Goal: Task Accomplishment & Management: Use online tool/utility

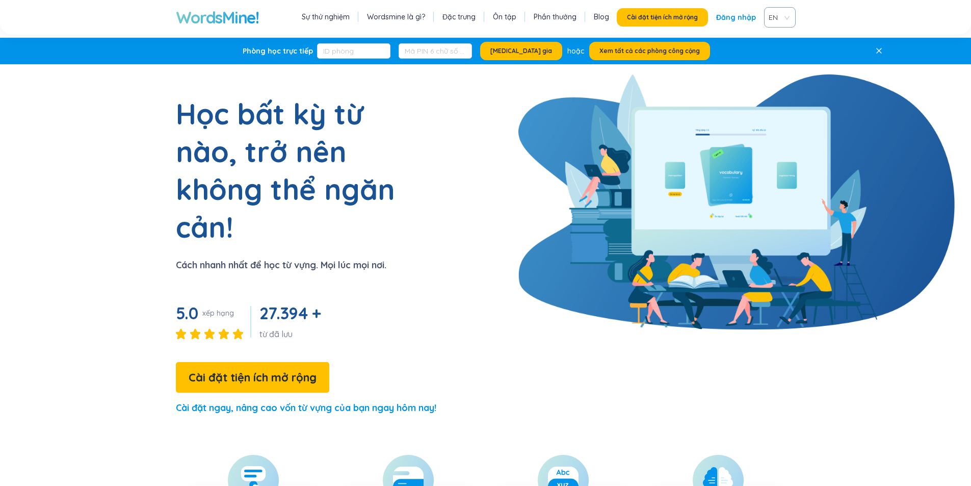
click at [405, 233] on div "Học bất kỳ từ nào, trở nên không thể ngăn cản! Cách nhanh nhất để học từ vựng. …" at bounding box center [265, 259] width 342 height 329
click at [633, 51] on font "Xem tất cả các phòng công cộng" at bounding box center [650, 51] width 100 height 8
click at [335, 18] on font "Sự thử nghiệm" at bounding box center [326, 16] width 48 height 9
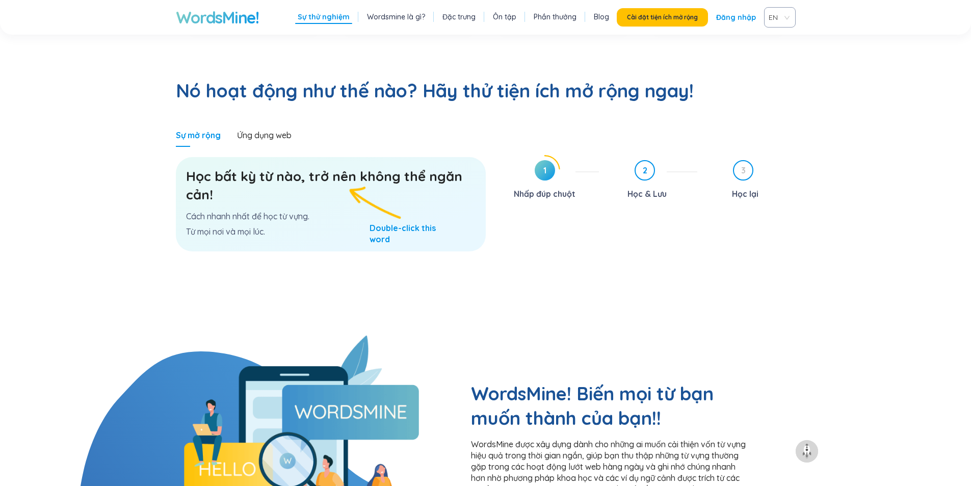
scroll to position [514, 0]
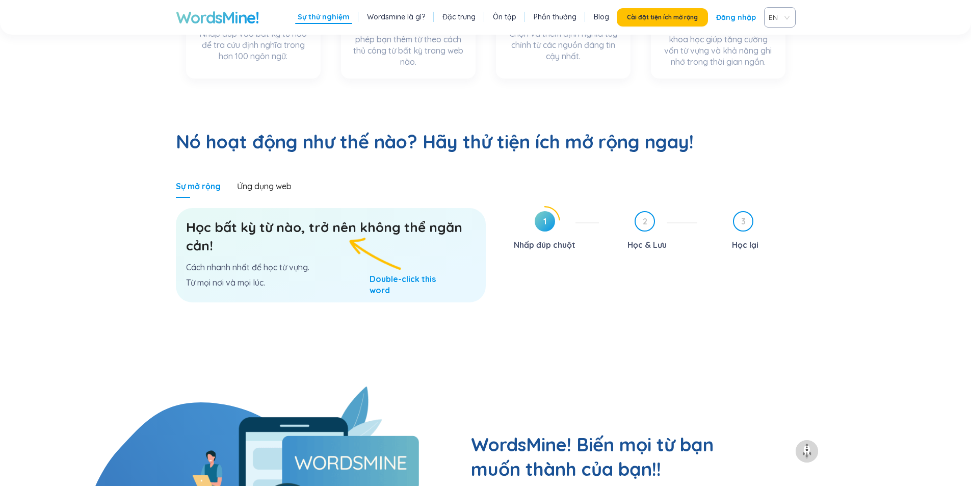
click at [340, 219] on font "Học bất kỳ từ nào, trở nên không thể ngăn cản!" at bounding box center [324, 236] width 276 height 35
click at [282, 218] on h3 "Học bất kỳ từ nào, trở nên không thể ngăn cản!" at bounding box center [331, 236] width 290 height 37
click at [266, 181] on font "Ứng dụng web" at bounding box center [264, 186] width 55 height 10
click at [273, 174] on div "Ứng dụng web" at bounding box center [264, 185] width 55 height 23
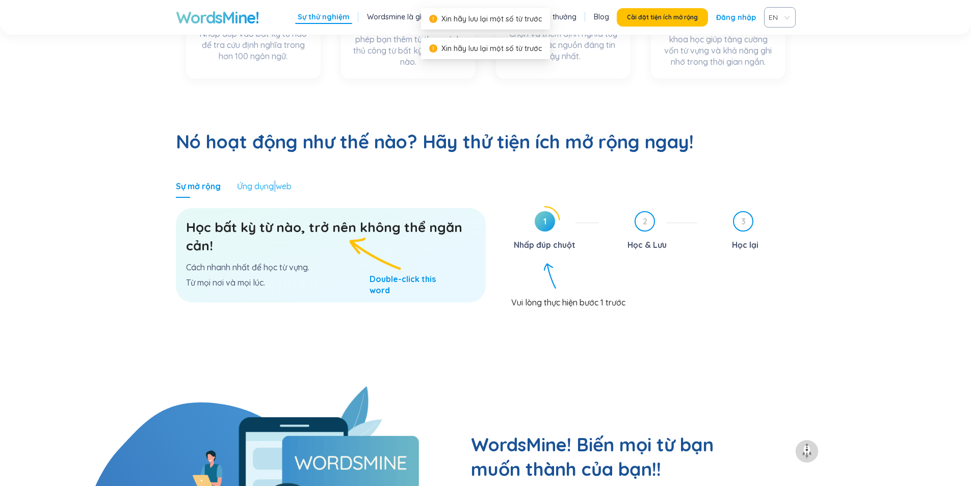
click at [273, 174] on div "Ứng dụng web" at bounding box center [264, 185] width 55 height 23
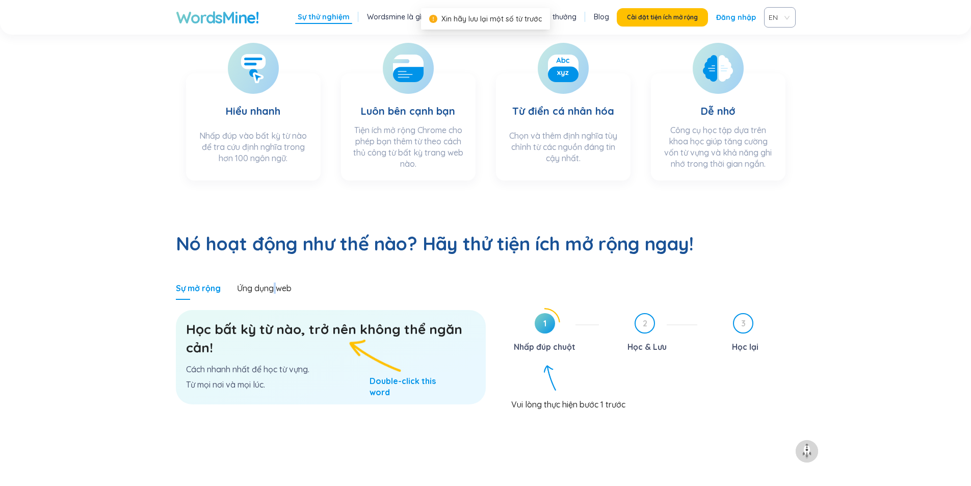
scroll to position [361, 0]
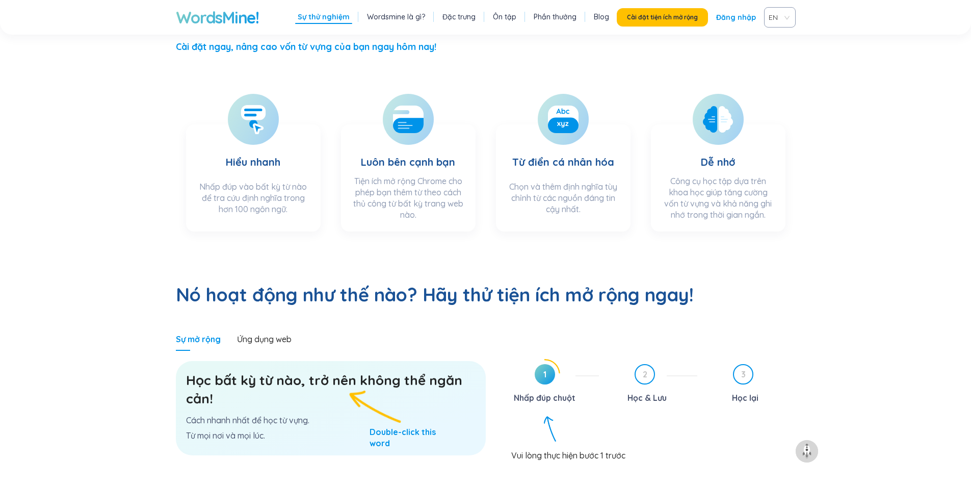
click at [542, 364] on span "1" at bounding box center [545, 374] width 20 height 20
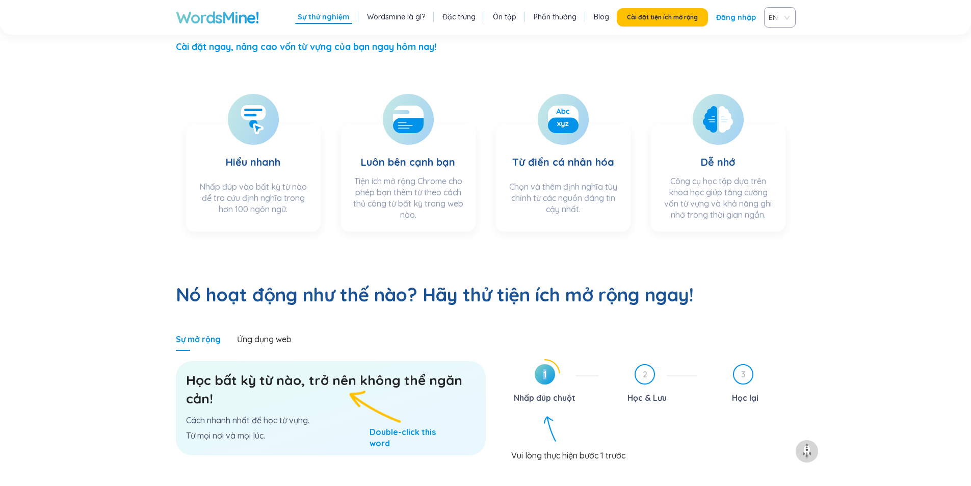
click at [541, 364] on span "1" at bounding box center [545, 374] width 20 height 20
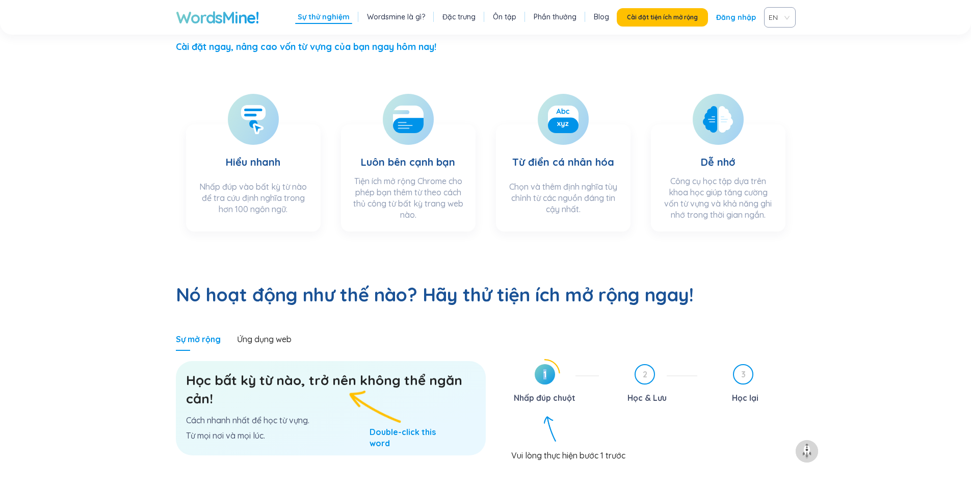
click at [541, 364] on span "1" at bounding box center [545, 374] width 20 height 20
click at [290, 372] on font "Học bất kỳ từ nào, trở nên không thể ngăn cản!" at bounding box center [324, 389] width 276 height 35
click at [291, 372] on font "Học bất kỳ từ nào, trở nên không thể ngăn cản!" at bounding box center [324, 389] width 276 height 35
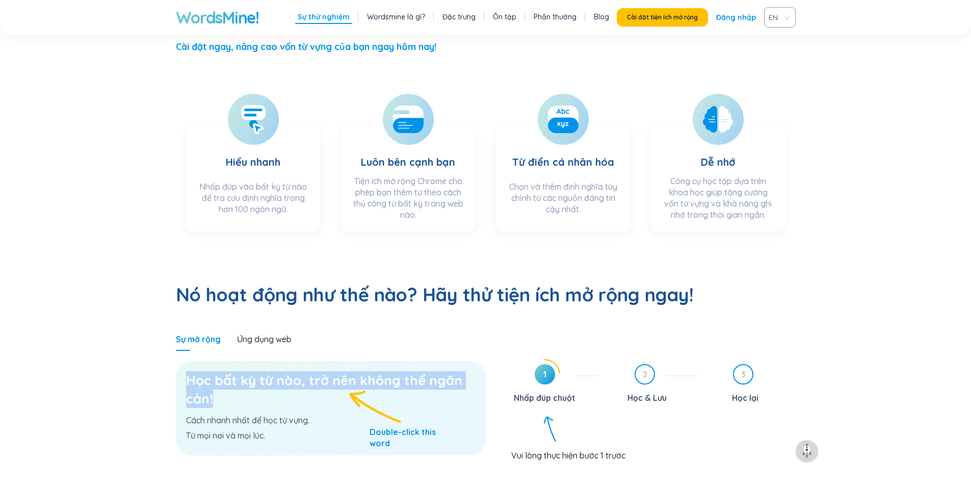
click at [291, 372] on font "Học bất kỳ từ nào, trở nên không thể ngăn cản!" at bounding box center [324, 389] width 276 height 35
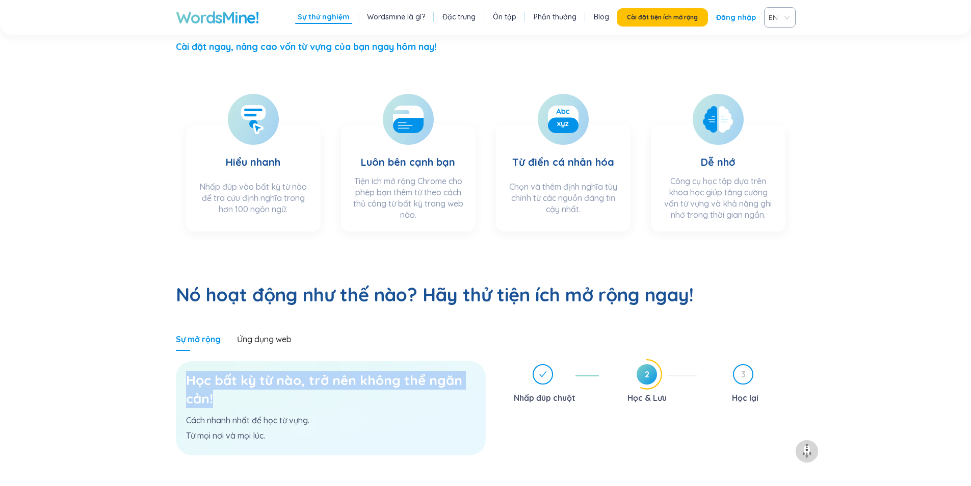
click at [291, 372] on font "Học bất kỳ từ nào, trở nên không thể ngăn cản!" at bounding box center [324, 389] width 276 height 35
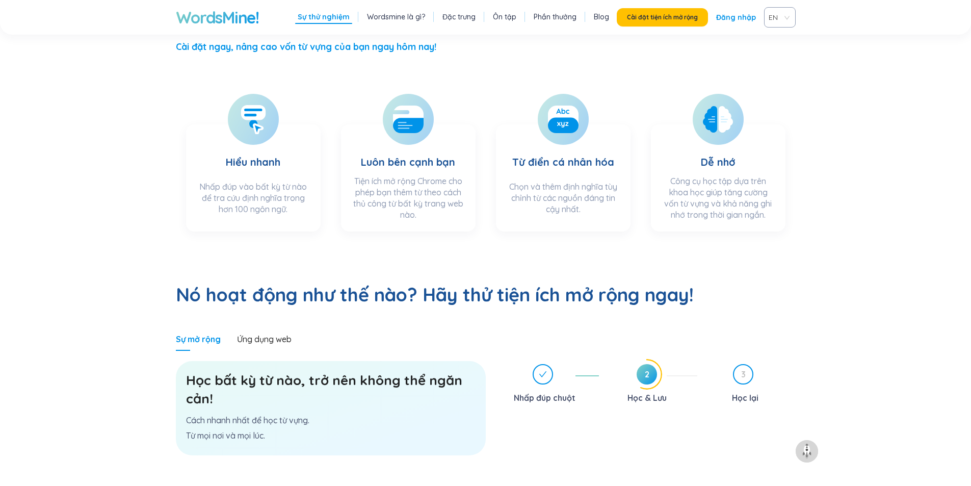
click at [640, 364] on span "2" at bounding box center [647, 374] width 20 height 20
click at [642, 364] on span "2" at bounding box center [647, 374] width 20 height 20
click at [654, 364] on span "2" at bounding box center [647, 374] width 20 height 20
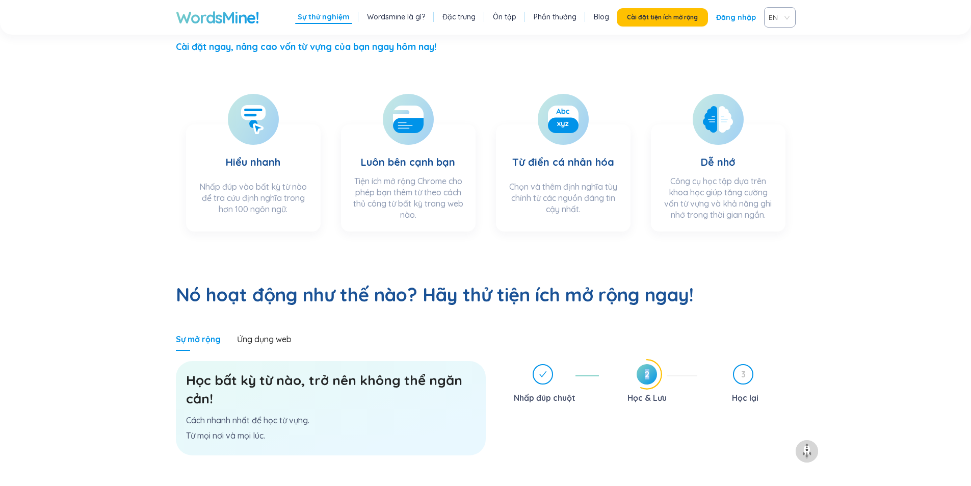
click at [654, 364] on span "2" at bounding box center [647, 374] width 20 height 20
click at [273, 334] on font "Ứng dụng web" at bounding box center [264, 339] width 55 height 10
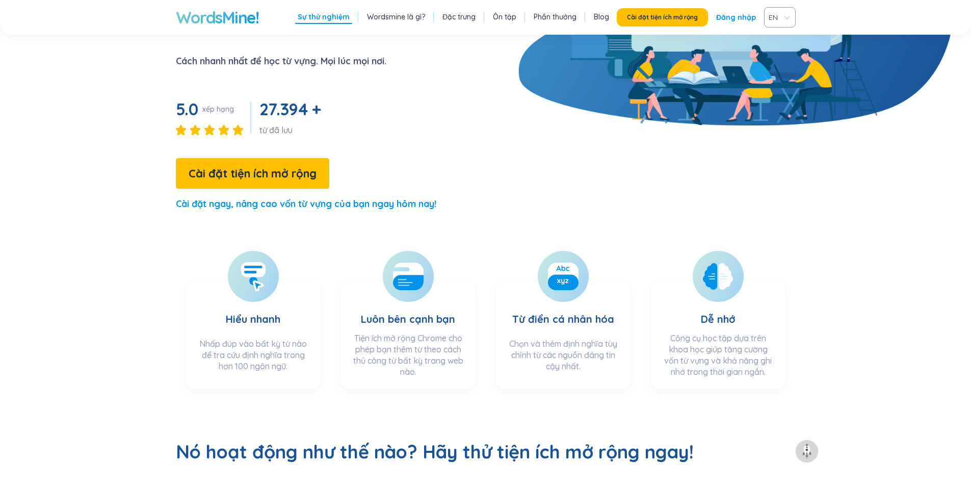
scroll to position [153, 0]
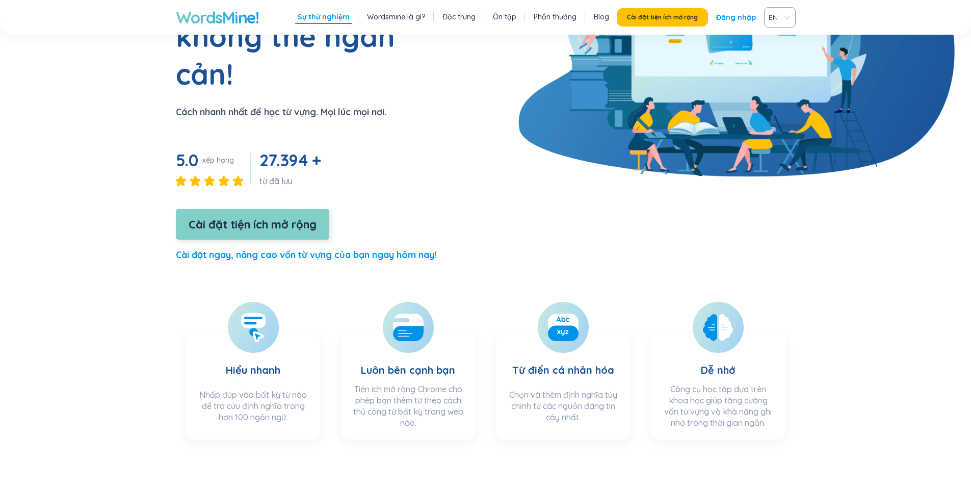
click at [276, 217] on font "Cài đặt tiện ích mở rộng" at bounding box center [253, 224] width 128 height 14
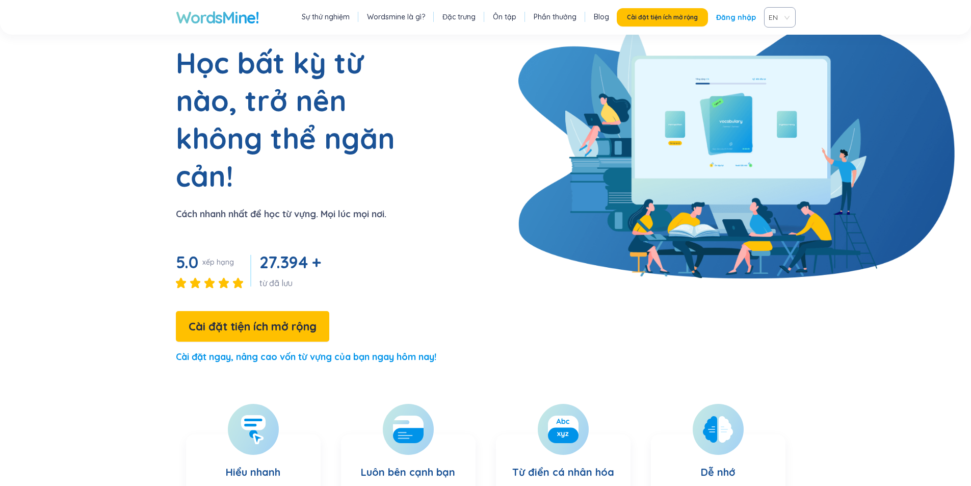
scroll to position [0, 0]
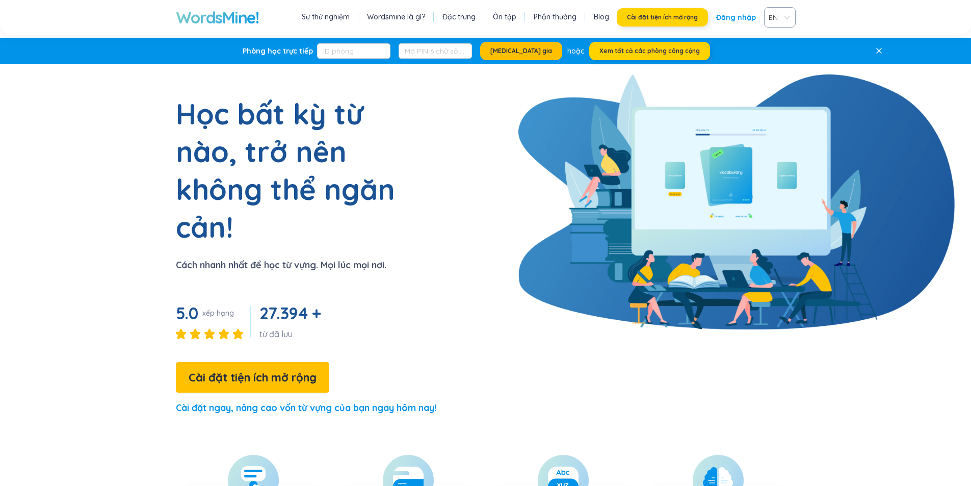
click at [660, 14] on font "Cài đặt tiện ích mở rộng" at bounding box center [662, 17] width 71 height 8
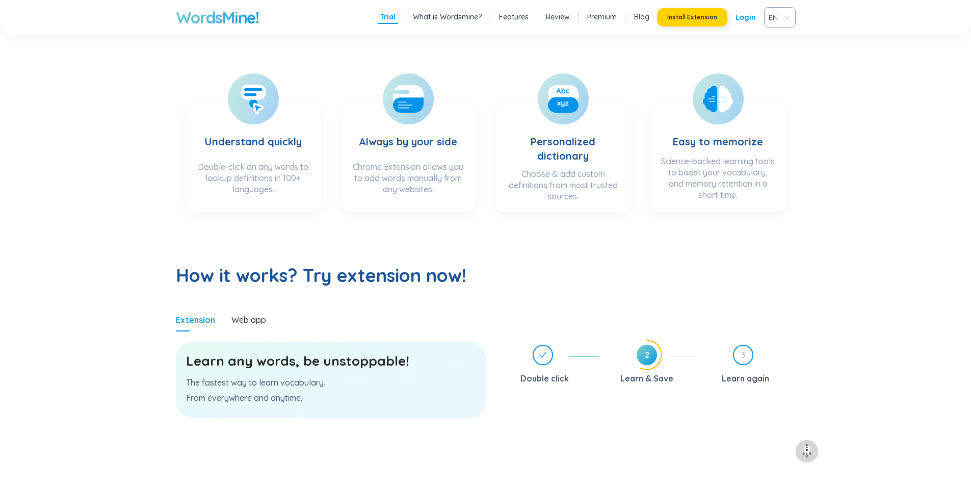
scroll to position [357, 0]
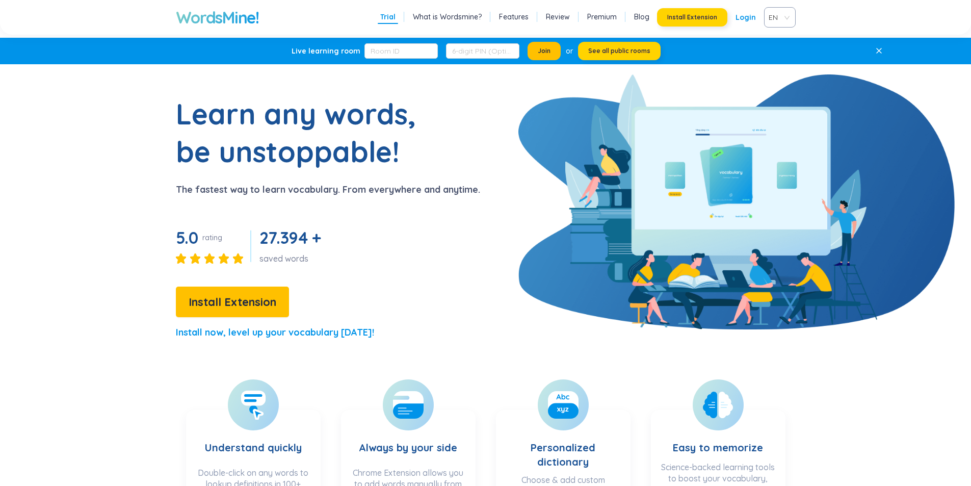
click at [342, 213] on div "Learn any words, be unstoppable! The fastest way to learn vocabulary. From ever…" at bounding box center [287, 222] width 386 height 254
click at [621, 45] on button "See all public rooms" at bounding box center [619, 51] width 83 height 18
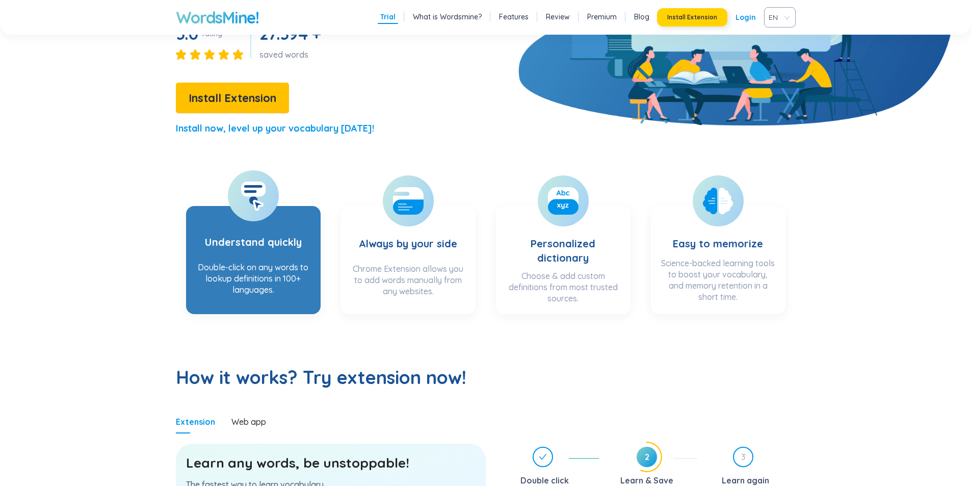
scroll to position [408, 0]
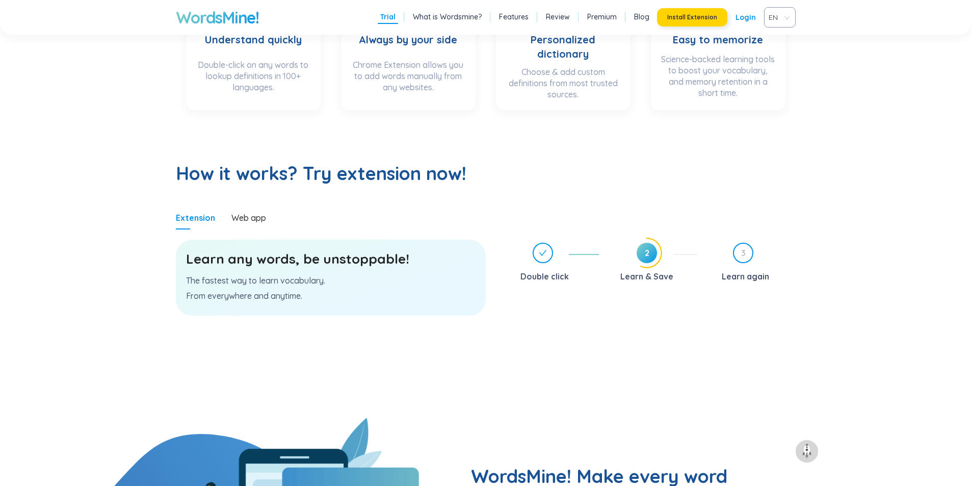
click at [349, 286] on p "The fastest way to learn vocabulary." at bounding box center [331, 280] width 290 height 11
click at [319, 263] on h3 "Learn any words, be unstoppable!" at bounding box center [331, 259] width 290 height 18
click at [251, 215] on div "Web app" at bounding box center [248, 217] width 35 height 11
click at [349, 268] on h3 "Learn any words, be unstoppable!" at bounding box center [331, 259] width 290 height 18
click at [347, 263] on h3 "Learn any words, be unstoppable!" at bounding box center [331, 259] width 290 height 18
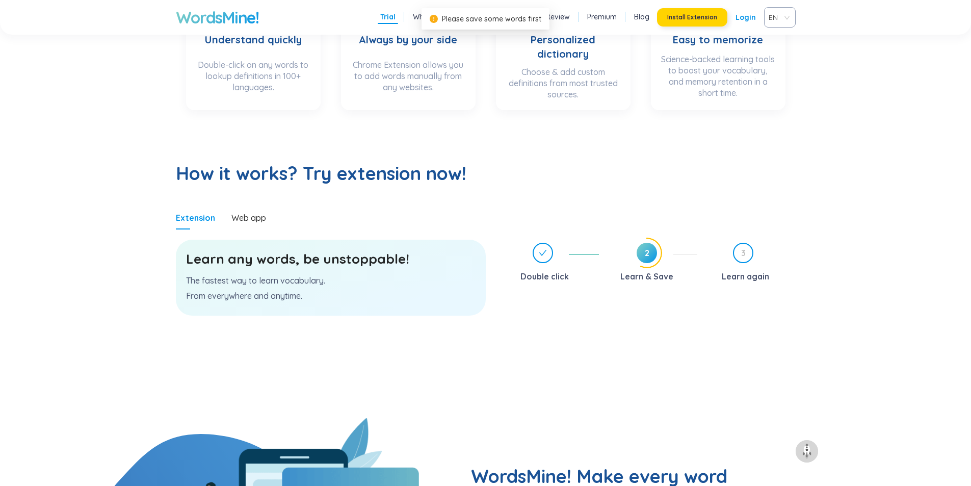
click at [333, 241] on div "Learn any words, be unstoppable! The fastest way to learn vocabulary. From ever…" at bounding box center [331, 278] width 310 height 76
click at [347, 243] on div "Learn any words, be unstoppable! The fastest way to learn vocabulary. From ever…" at bounding box center [331, 278] width 310 height 76
click at [637, 244] on span "2" at bounding box center [647, 253] width 20 height 20
click at [660, 252] on icon at bounding box center [648, 253] width 30 height 30
click at [369, 262] on h3 "Learn any words, be unstoppable!" at bounding box center [331, 259] width 290 height 18
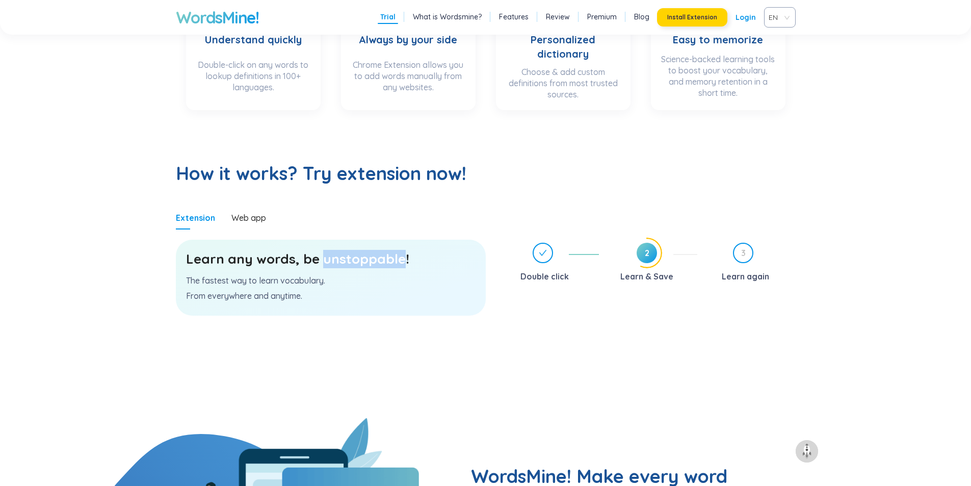
click at [369, 262] on h3 "Learn any words, be unstoppable!" at bounding box center [331, 259] width 290 height 18
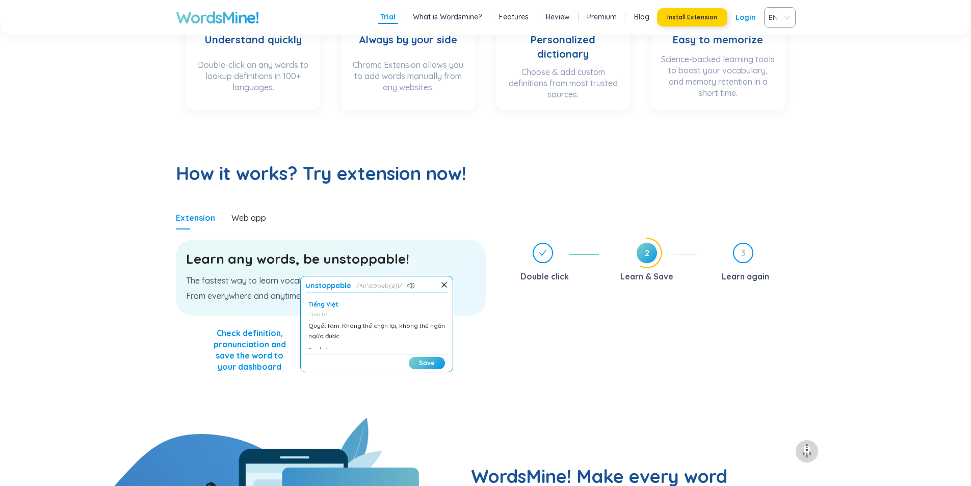
click at [441, 252] on h3 "Learn any words, be unstoppable!" at bounding box center [331, 259] width 290 height 18
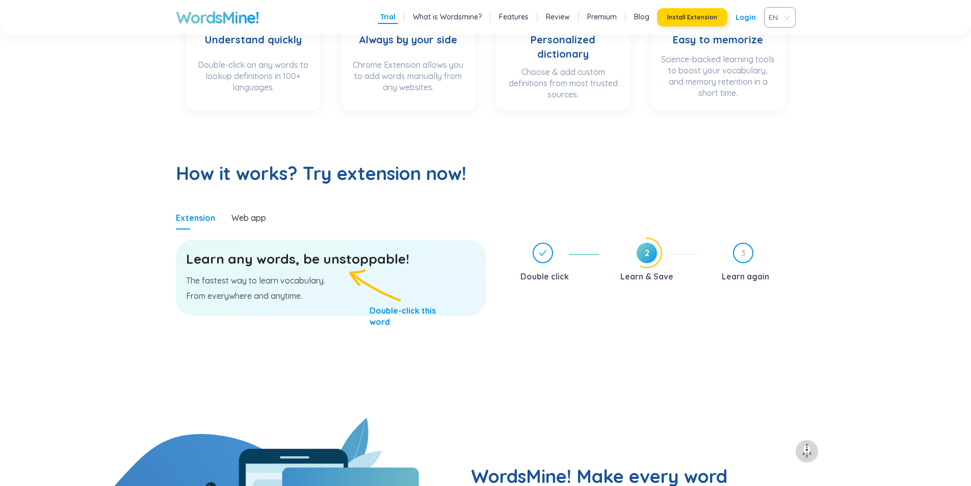
click at [312, 260] on h3 "Learn any words, be unstoppable!" at bounding box center [331, 259] width 290 height 18
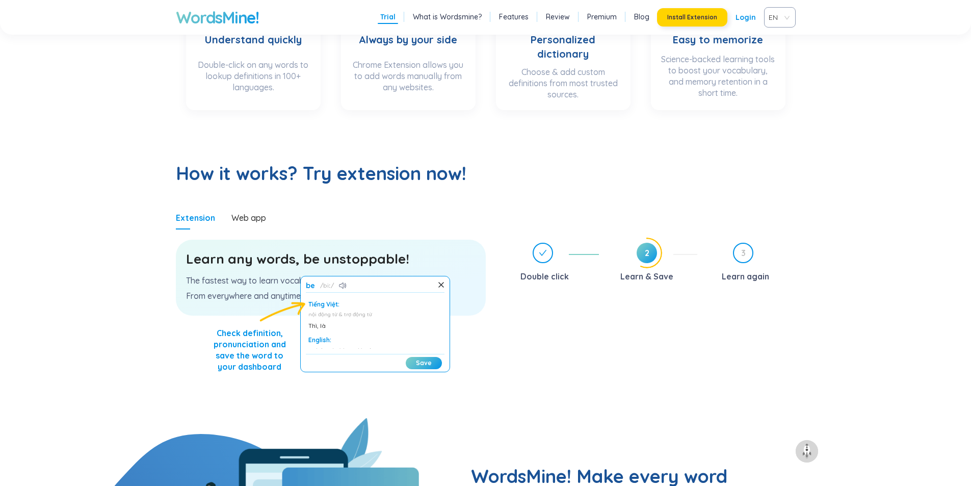
click at [488, 291] on div "Extension Web app Learn any words, be unstoppable! The fastest way to learn voc…" at bounding box center [486, 312] width 620 height 212
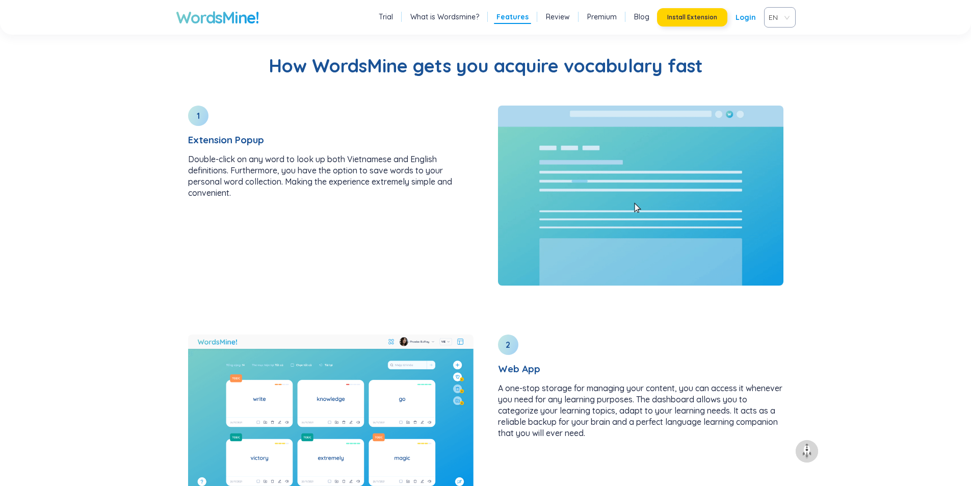
scroll to position [1173, 0]
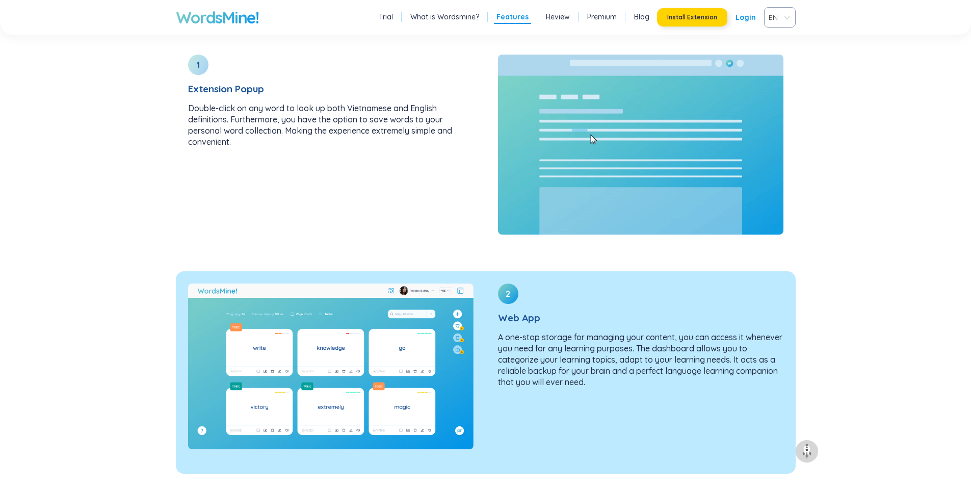
click at [485, 362] on div at bounding box center [331, 366] width 310 height 190
click at [522, 401] on div "2 Web App A one-stop storage for managing your content, you can access it whene…" at bounding box center [641, 339] width 310 height 137
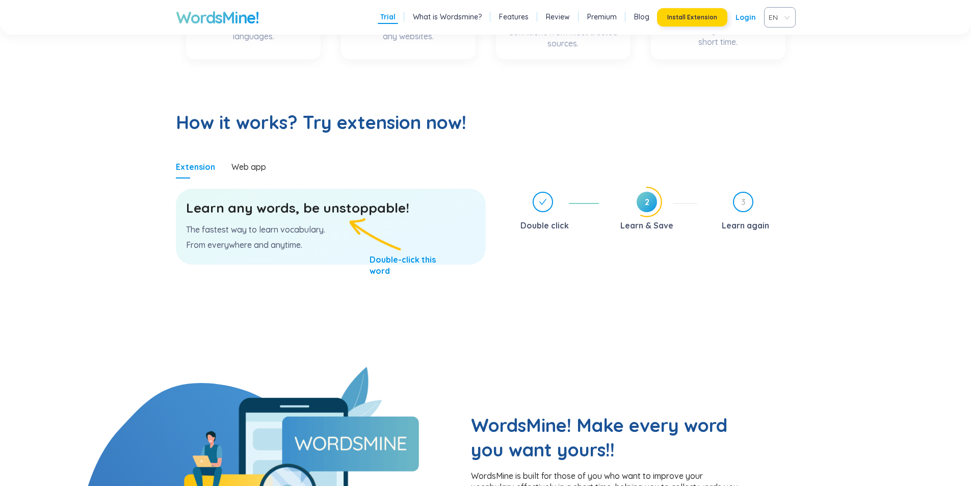
scroll to position [255, 0]
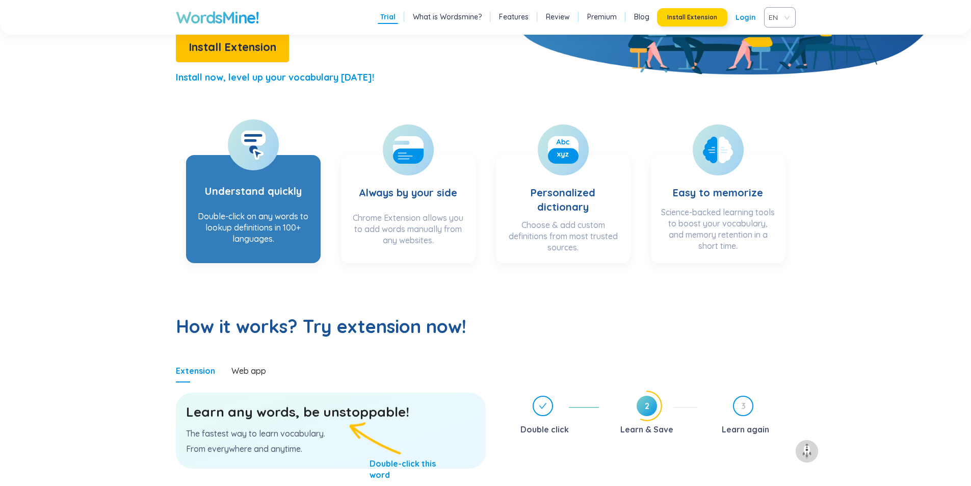
click at [282, 220] on div "Double-click on any words to lookup definitions in 100+ languages." at bounding box center [253, 231] width 114 height 41
click at [281, 220] on div "Double-click on any words to lookup definitions in 100+ languages." at bounding box center [253, 231] width 114 height 41
click at [291, 173] on h3 "Understand quickly" at bounding box center [253, 185] width 97 height 42
click at [280, 184] on h3 "Understand quickly" at bounding box center [253, 185] width 97 height 42
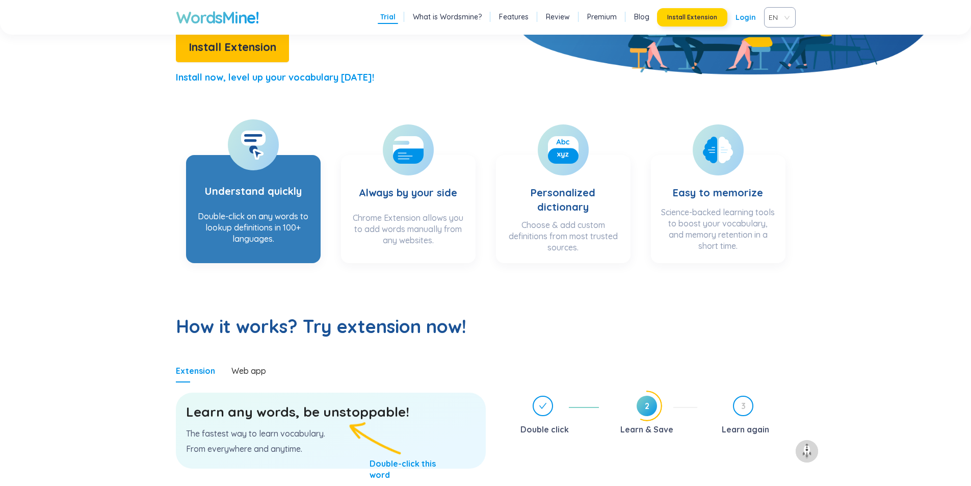
click at [283, 189] on h3 "Understand quickly" at bounding box center [253, 185] width 97 height 42
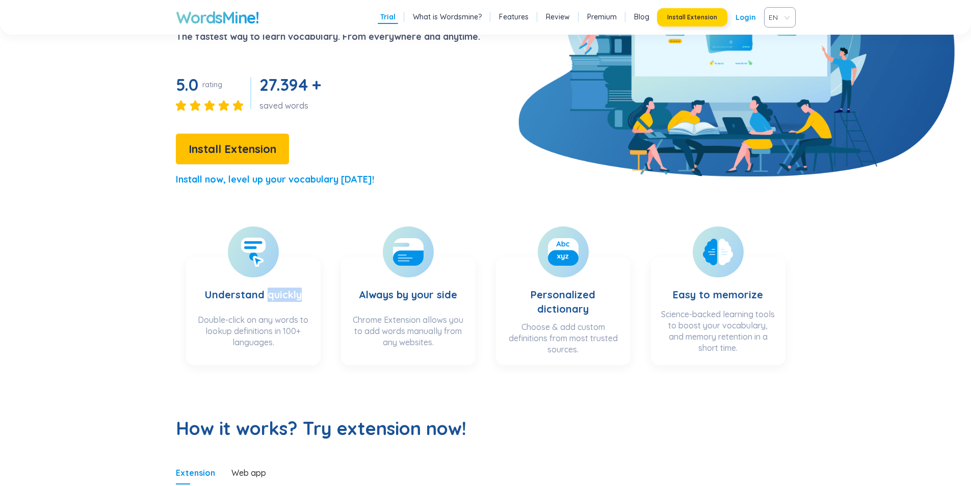
scroll to position [102, 0]
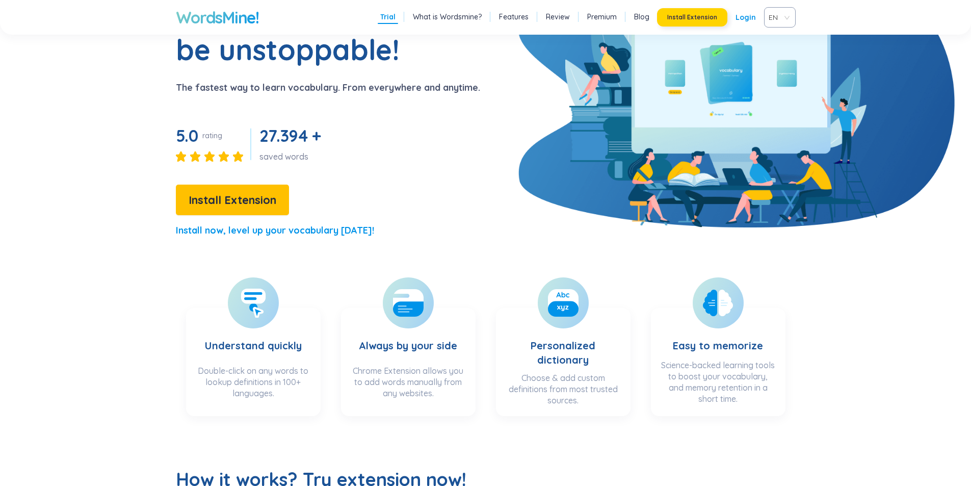
click at [317, 237] on p "Install now, level up your vocabulary today!" at bounding box center [275, 230] width 198 height 14
click at [245, 196] on span "Install Extension" at bounding box center [233, 200] width 88 height 18
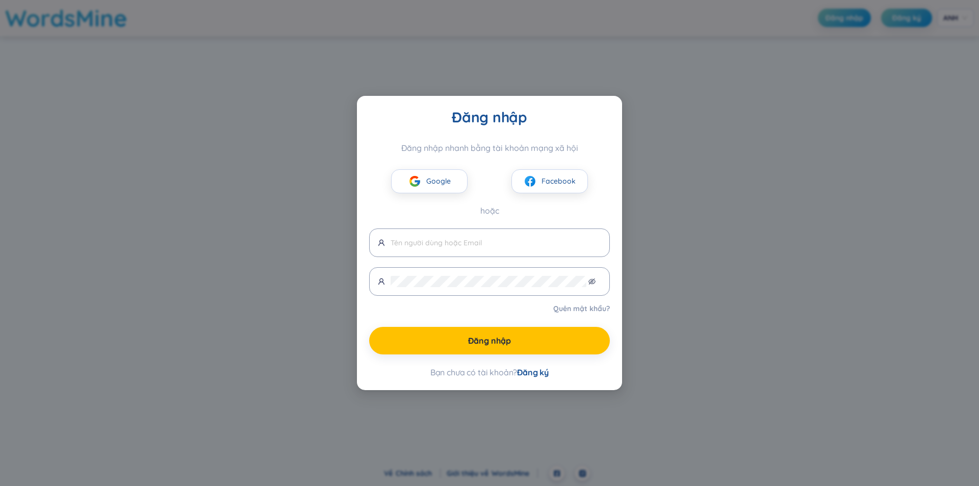
click at [677, 187] on div "Đăng nhập Đăng nhập nhanh bằng tài khoản mạng xã hội Google Facebook hoặc Quên …" at bounding box center [489, 243] width 979 height 486
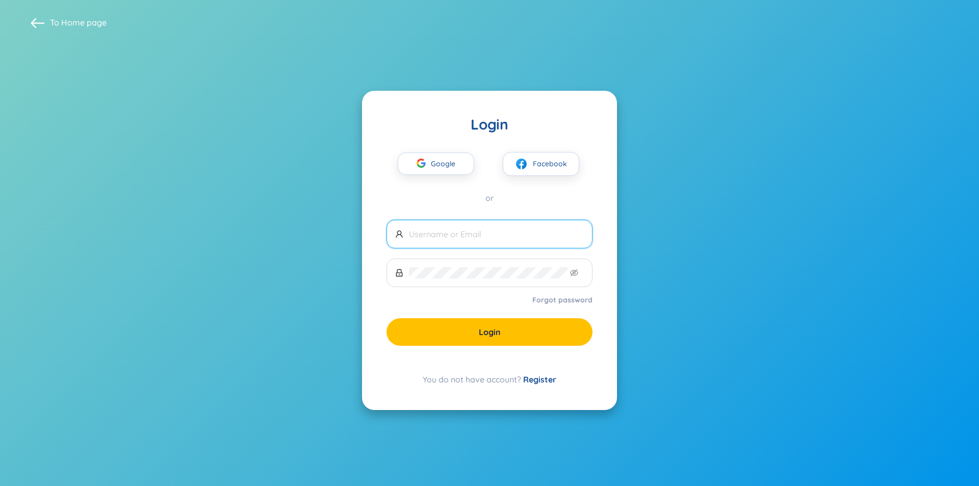
click at [479, 232] on input "text" at bounding box center [496, 233] width 175 height 11
click at [428, 172] on div "button" at bounding box center [420, 164] width 19 height 22
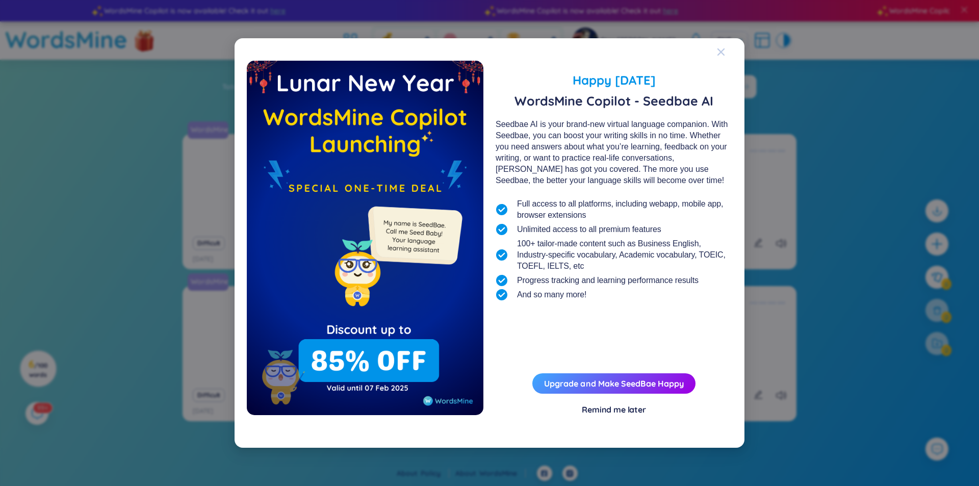
click at [719, 46] on div "Close" at bounding box center [721, 52] width 8 height 28
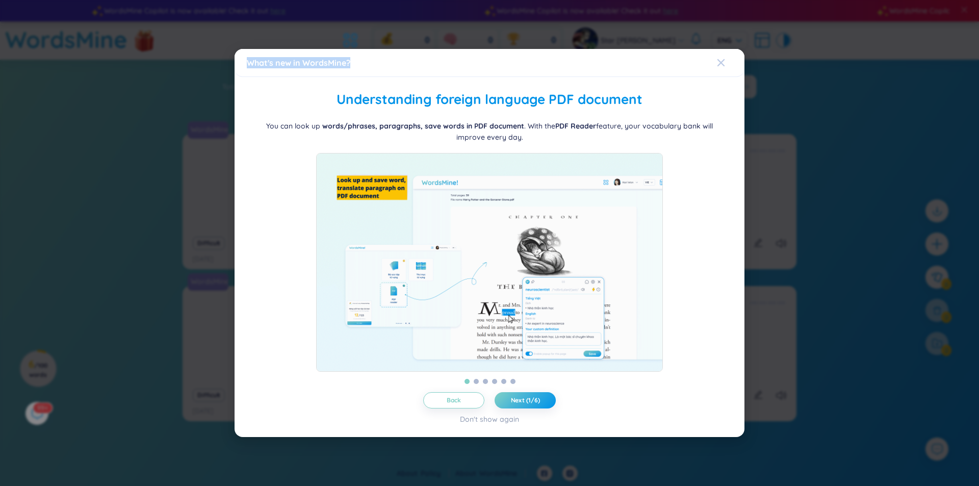
click at [717, 56] on div "What's new in WordsMine? Folder management WordsMine lets you manage and person…" at bounding box center [490, 243] width 510 height 388
click at [720, 60] on icon "Close" at bounding box center [721, 63] width 8 height 8
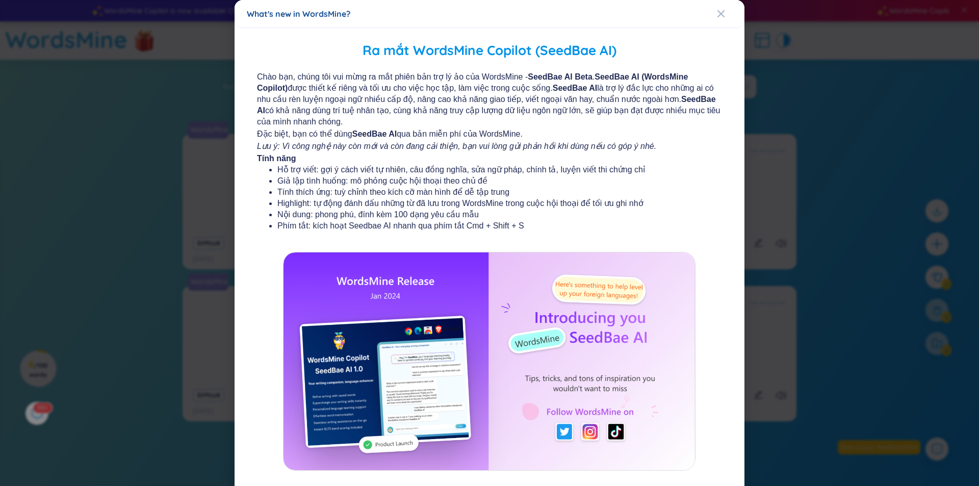
click at [712, 8] on div "What's new in WordsMine?" at bounding box center [489, 13] width 485 height 11
click at [718, 9] on div "Close" at bounding box center [721, 14] width 8 height 28
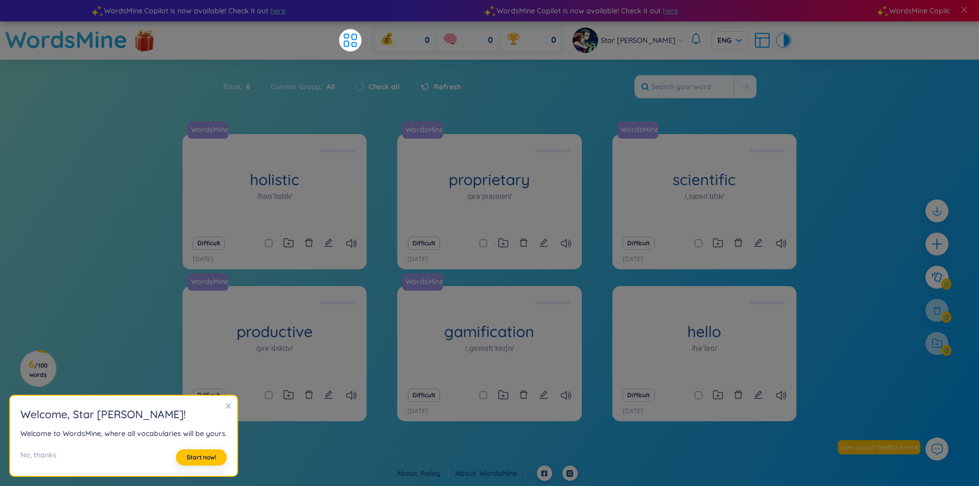
click at [225, 407] on icon "close" at bounding box center [228, 405] width 7 height 7
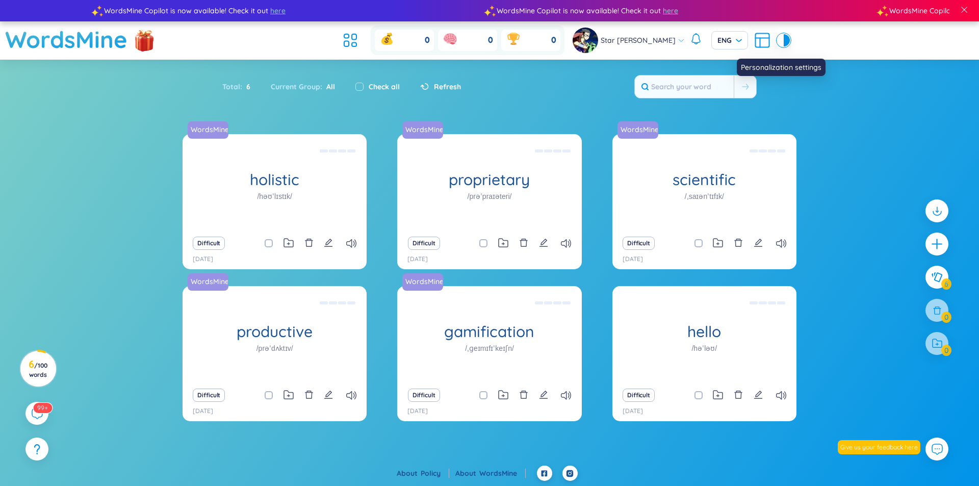
click at [753, 35] on icon at bounding box center [762, 40] width 18 height 18
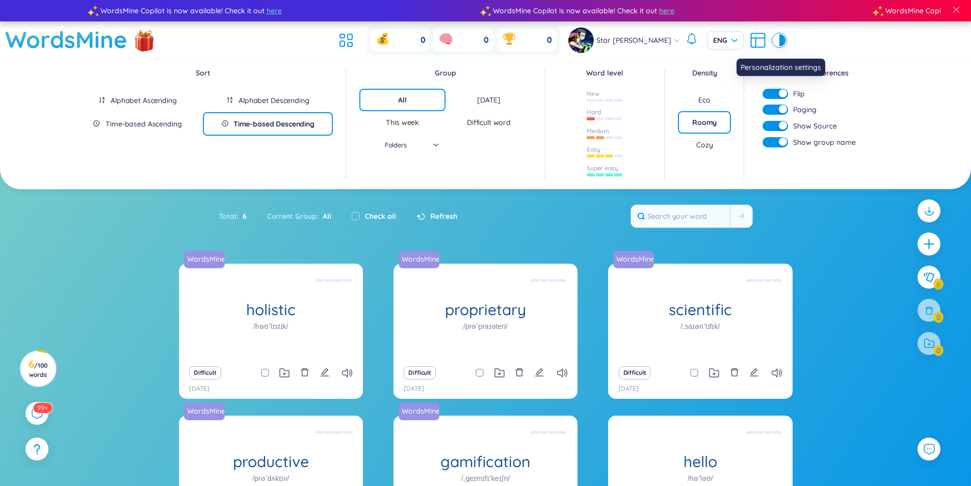
click at [751, 35] on icon at bounding box center [758, 40] width 18 height 18
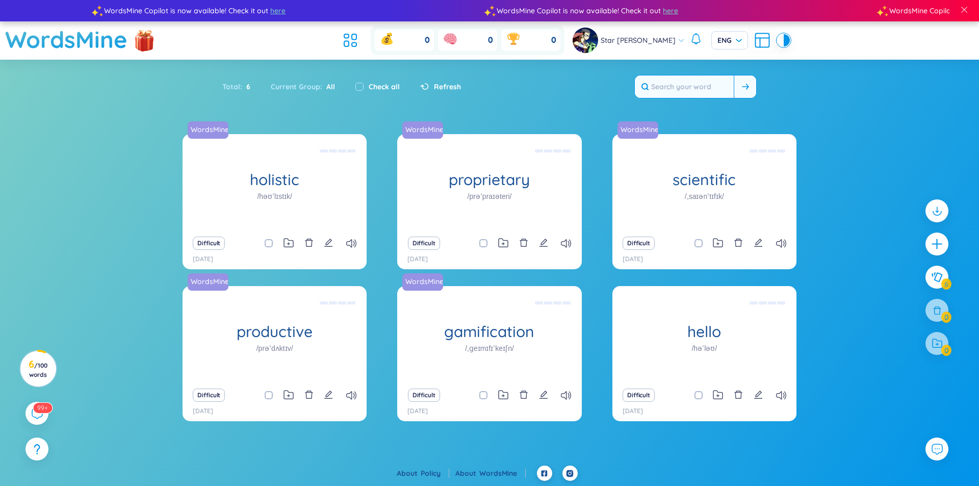
drag, startPoint x: 733, startPoint y: 88, endPoint x: 740, endPoint y: 89, distance: 6.7
click at [734, 88] on div at bounding box center [695, 86] width 122 height 23
click at [740, 89] on button at bounding box center [745, 86] width 22 height 22
click at [743, 89] on icon at bounding box center [745, 87] width 7 height 6
click at [60, 47] on h1 "WordsMine" at bounding box center [66, 39] width 122 height 36
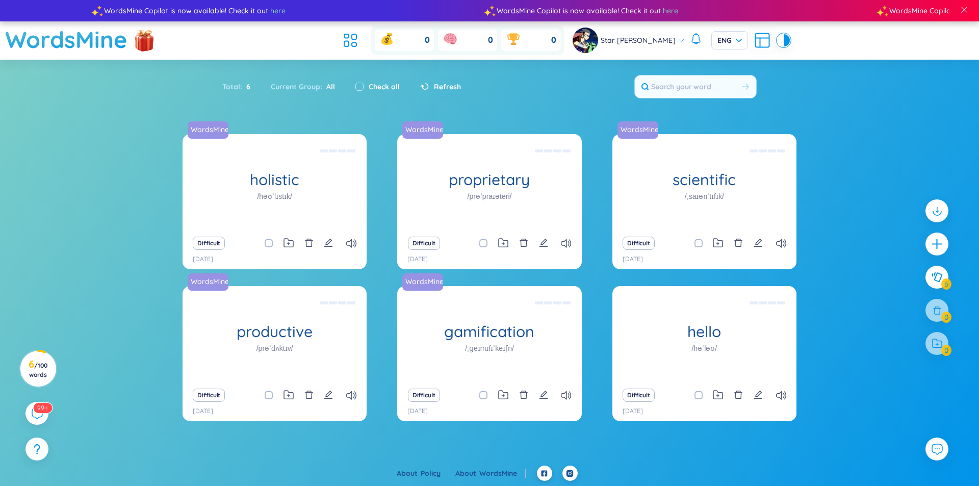
click at [353, 38] on header "WordsMine 0 0 0 Star [PERSON_NAME] ENG" at bounding box center [489, 40] width 979 height 38
click at [356, 43] on icon at bounding box center [354, 45] width 5 height 4
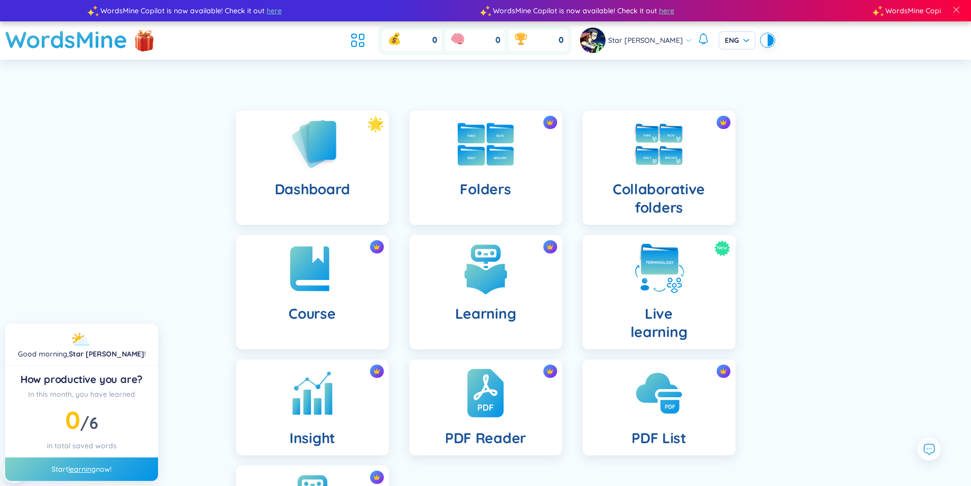
click at [475, 165] on img at bounding box center [486, 144] width 56 height 43
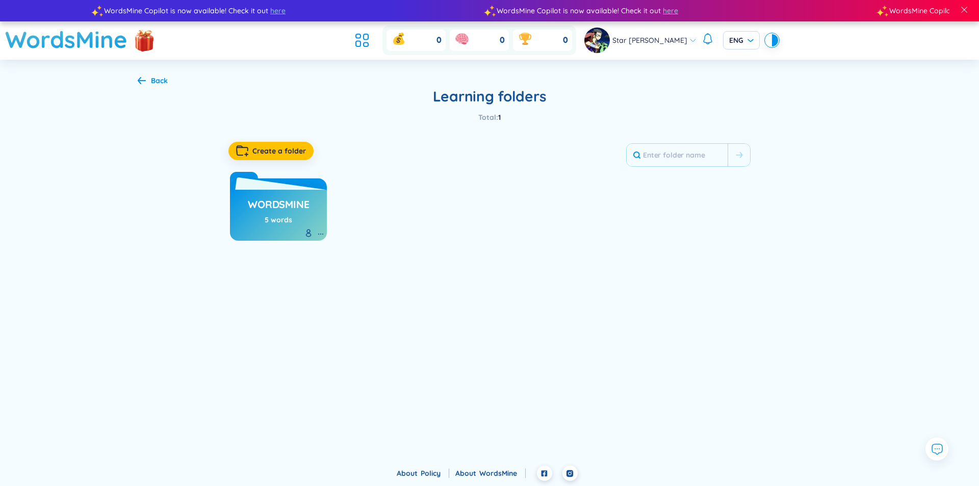
click at [282, 201] on h3 "WordsMine" at bounding box center [278, 206] width 61 height 19
click at [264, 153] on span "Create a folder" at bounding box center [279, 151] width 54 height 10
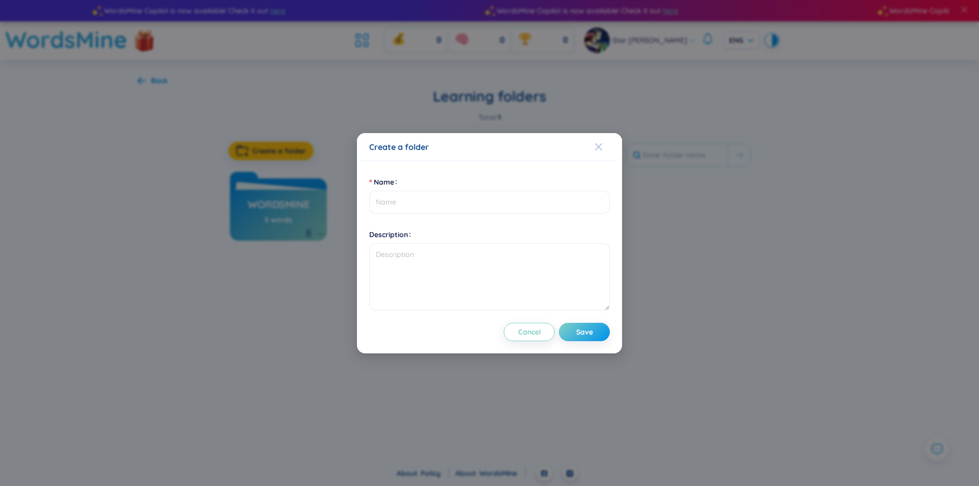
click at [607, 139] on span "Close" at bounding box center [609, 147] width 28 height 28
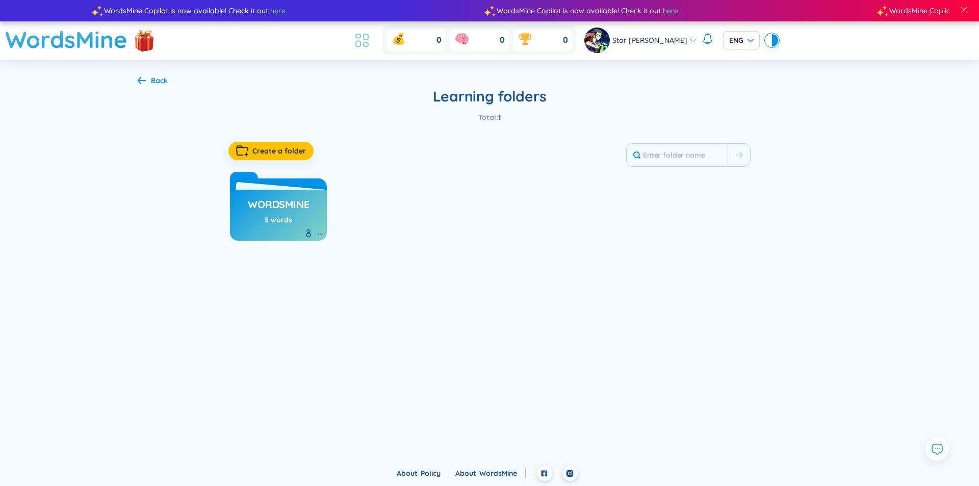
click at [360, 36] on icon at bounding box center [358, 36] width 5 height 4
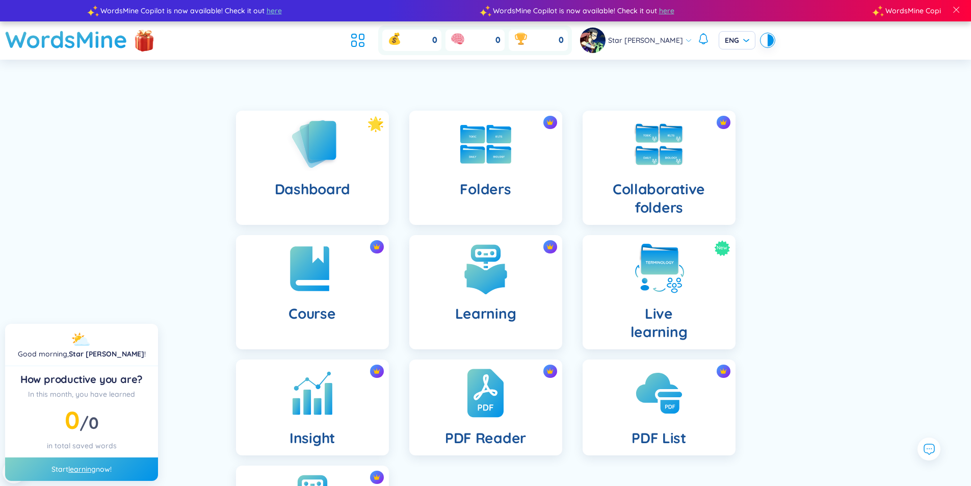
scroll to position [150, 0]
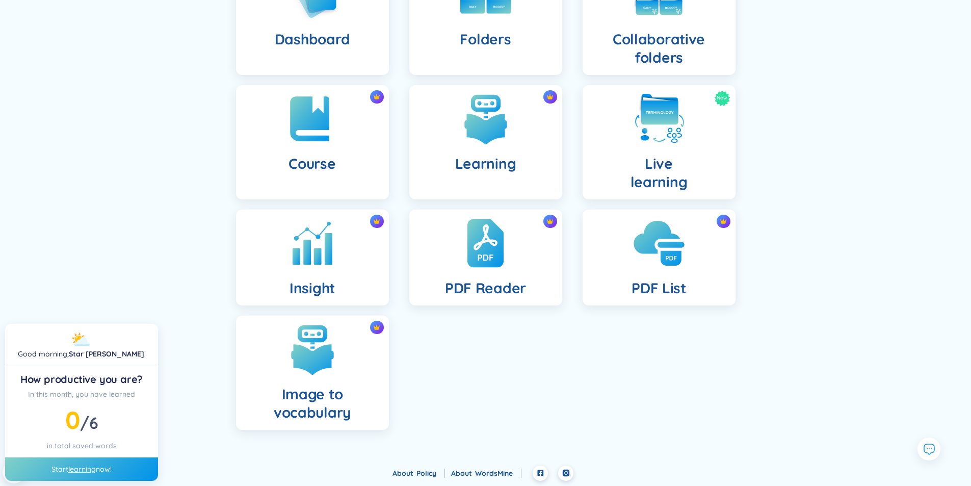
click at [660, 249] on img at bounding box center [659, 243] width 56 height 56
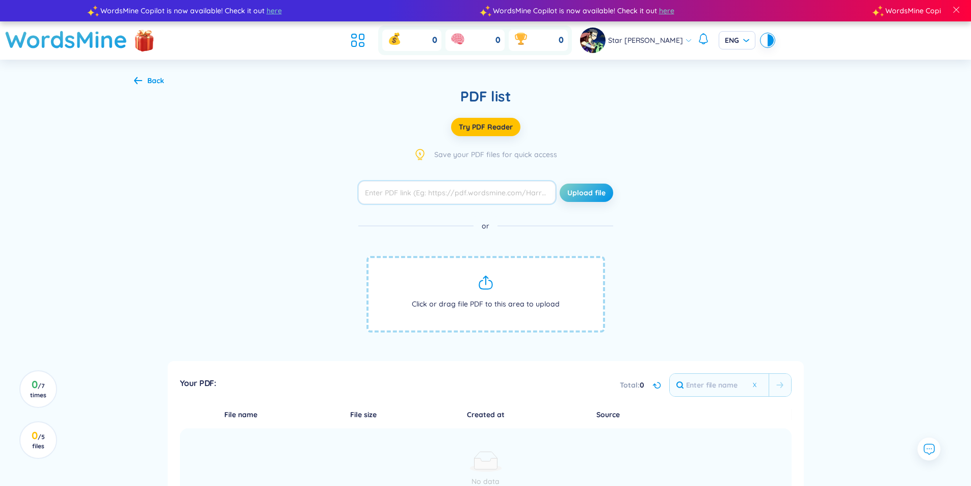
click at [510, 194] on input "text" at bounding box center [456, 192] width 197 height 23
click at [494, 192] on input "text" at bounding box center [456, 192] width 197 height 23
click at [487, 201] on input "text" at bounding box center [456, 192] width 197 height 23
paste input "[URL][DOMAIN_NAME]"
click at [581, 191] on span "Upload file" at bounding box center [587, 193] width 38 height 10
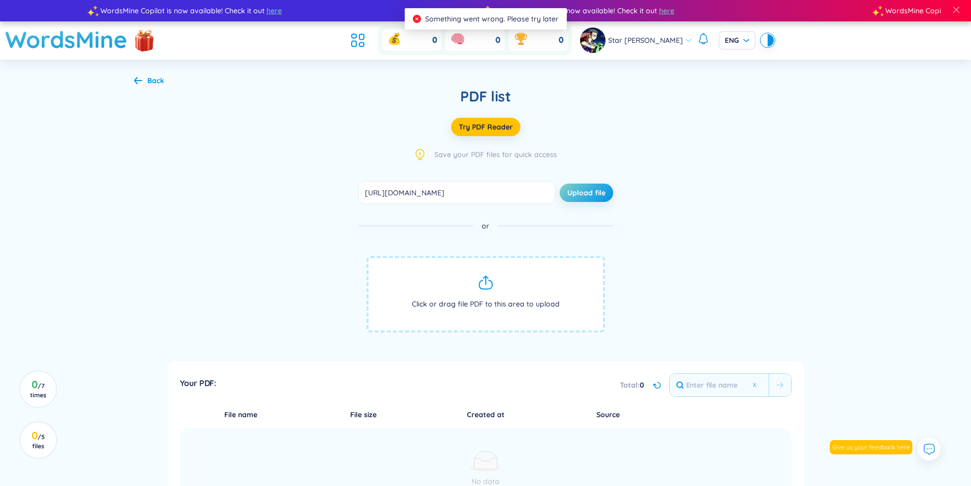
click at [551, 297] on span "Click or drag file PDF to this area to upload" at bounding box center [486, 294] width 239 height 76
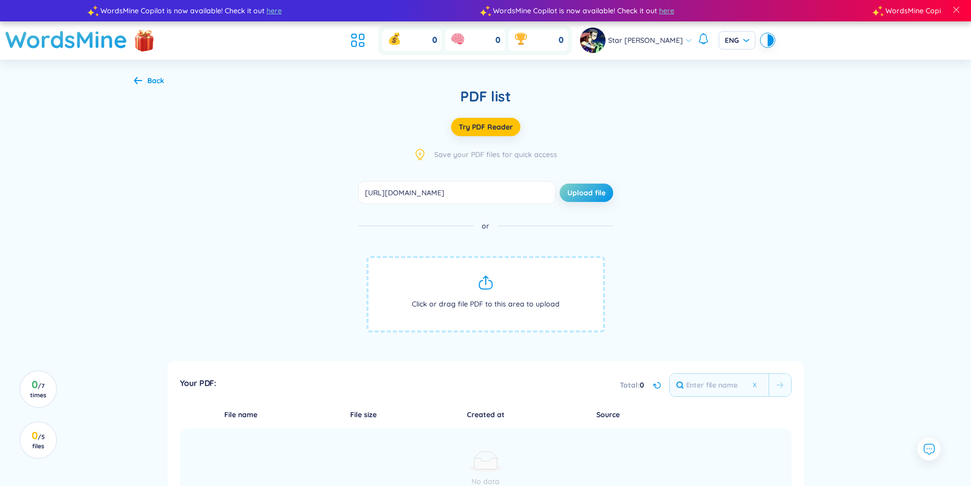
drag, startPoint x: 520, startPoint y: 195, endPoint x: 452, endPoint y: 303, distance: 127.9
click at [452, 303] on span "Click or drag file PDF to this area to upload" at bounding box center [486, 294] width 239 height 76
drag, startPoint x: 553, startPoint y: 195, endPoint x: 270, endPoint y: 198, distance: 283.0
click at [270, 198] on div "[URL][DOMAIN_NAME] Upload file or Click or drag file PDF to this area to upload" at bounding box center [486, 265] width 704 height 168
type input "df/wordlists/[GEOGRAPHIC_DATA]-3000-5000/The_Oxford_3000.pdf"
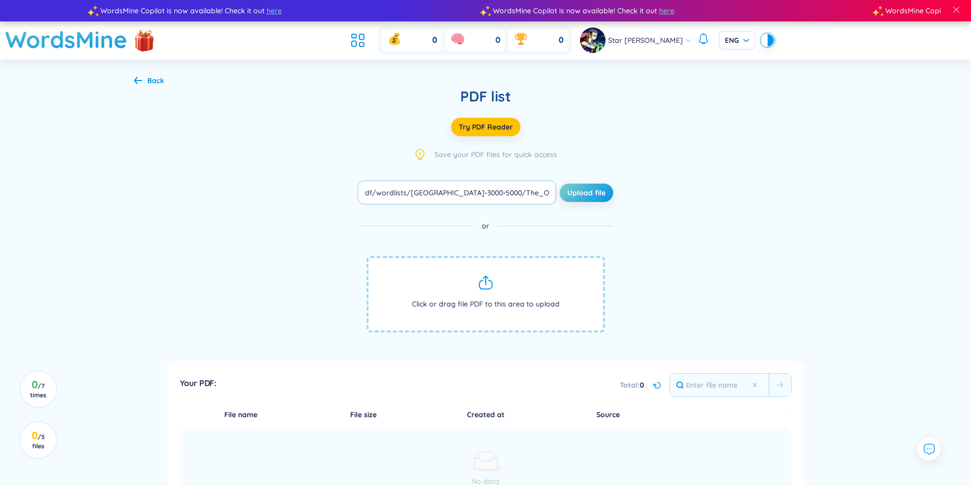
drag, startPoint x: 362, startPoint y: 191, endPoint x: 652, endPoint y: 192, distance: 290.1
click at [652, 192] on div "df/wordlists/[GEOGRAPHIC_DATA]-3000-5000/The_Oxford_3000.pdf Upload file or Cli…" at bounding box center [486, 265] width 704 height 168
click at [537, 192] on input "text" at bounding box center [456, 192] width 197 height 23
paste input "[URL][DOMAIN_NAME]"
type input "[URL][DOMAIN_NAME]"
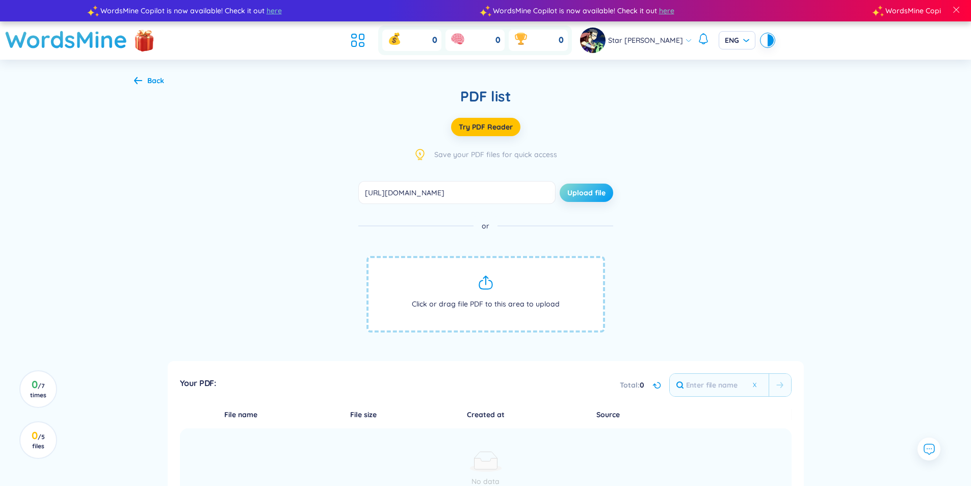
click at [578, 197] on span "Upload file" at bounding box center [587, 193] width 38 height 10
click at [580, 193] on span "Upload file" at bounding box center [587, 193] width 38 height 10
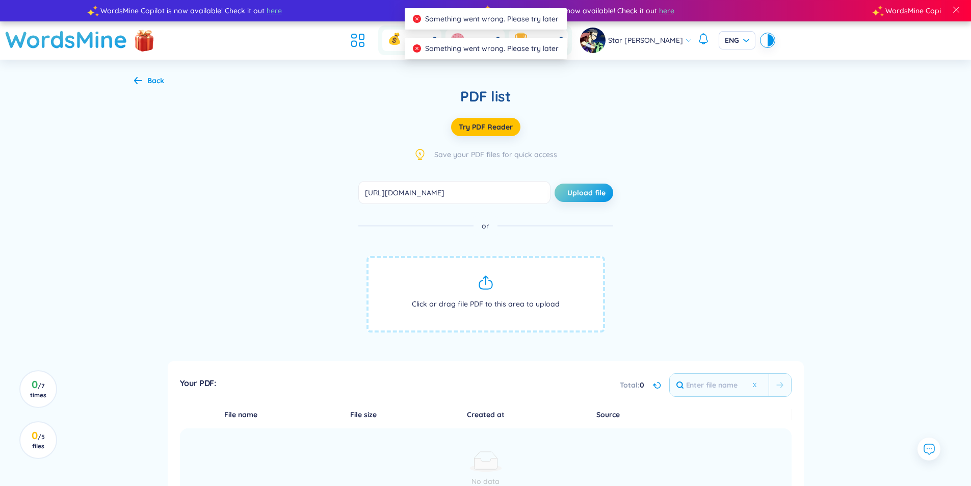
click at [540, 297] on span "Click or drag file PDF to this area to upload" at bounding box center [486, 294] width 239 height 76
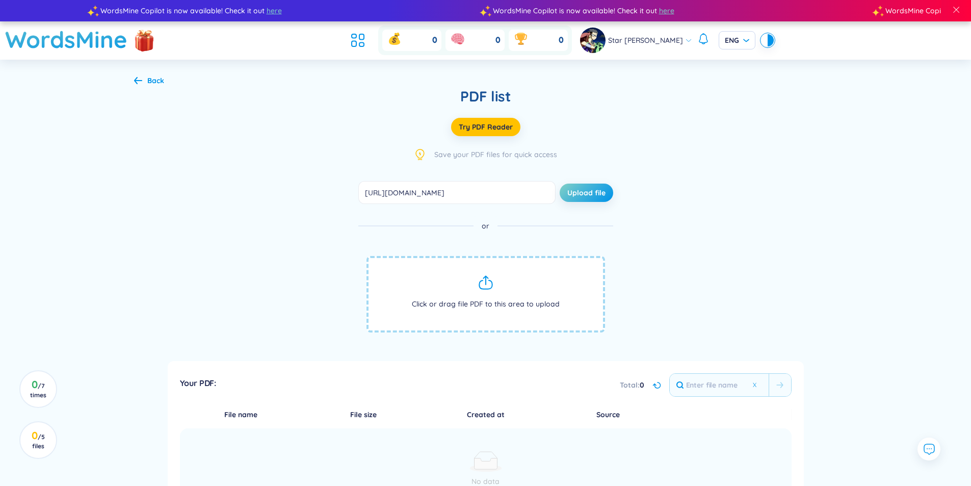
click at [148, 75] on div "Back" at bounding box center [155, 80] width 17 height 11
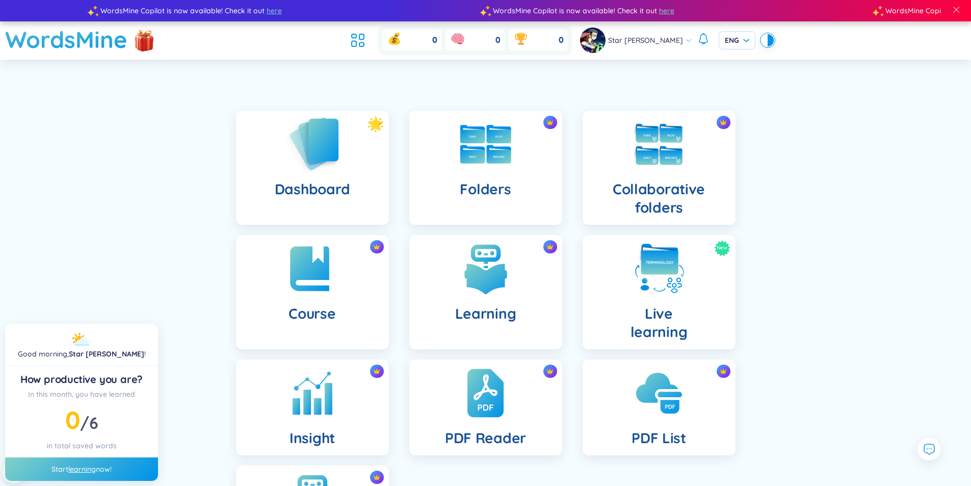
click at [300, 156] on img at bounding box center [313, 144] width 56 height 58
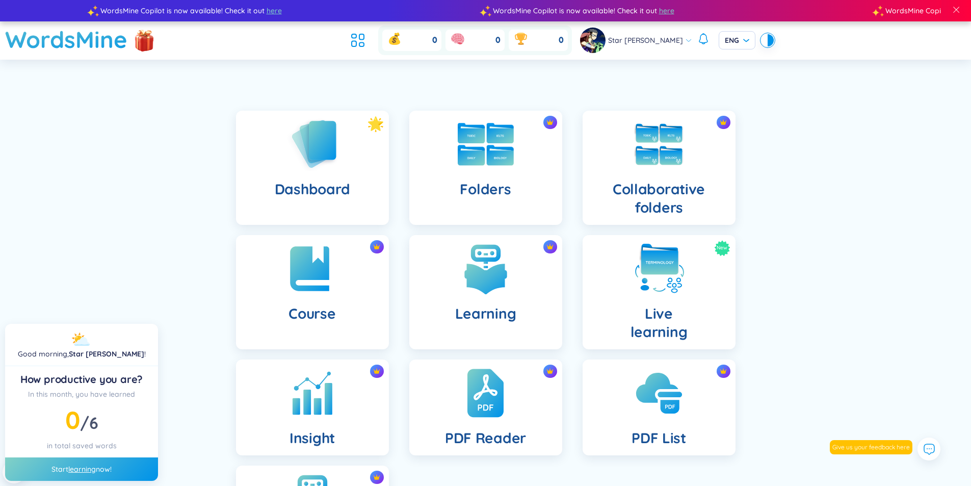
click at [504, 156] on img at bounding box center [486, 144] width 56 height 43
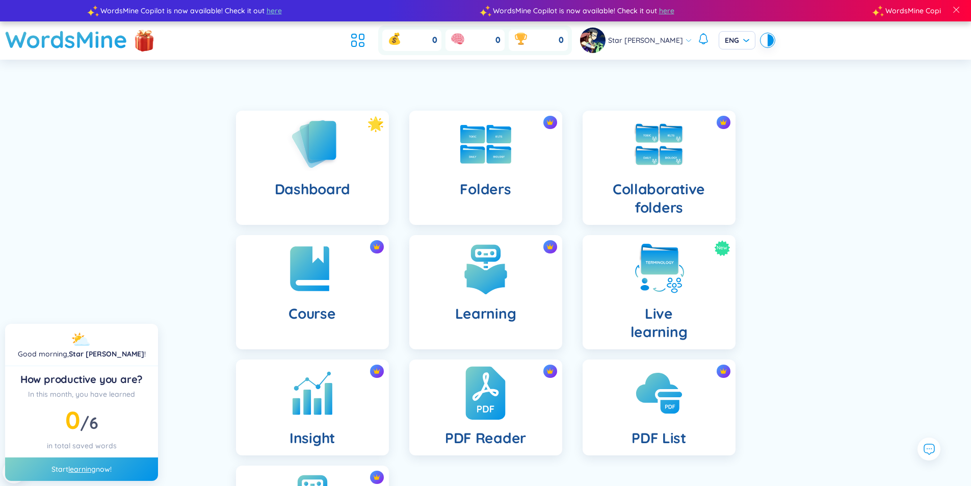
scroll to position [150, 0]
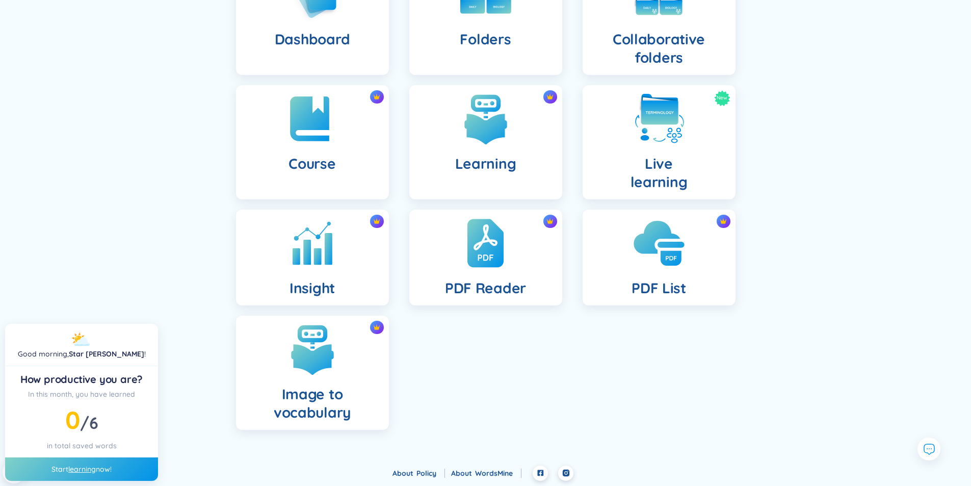
click at [655, 245] on img at bounding box center [659, 243] width 56 height 56
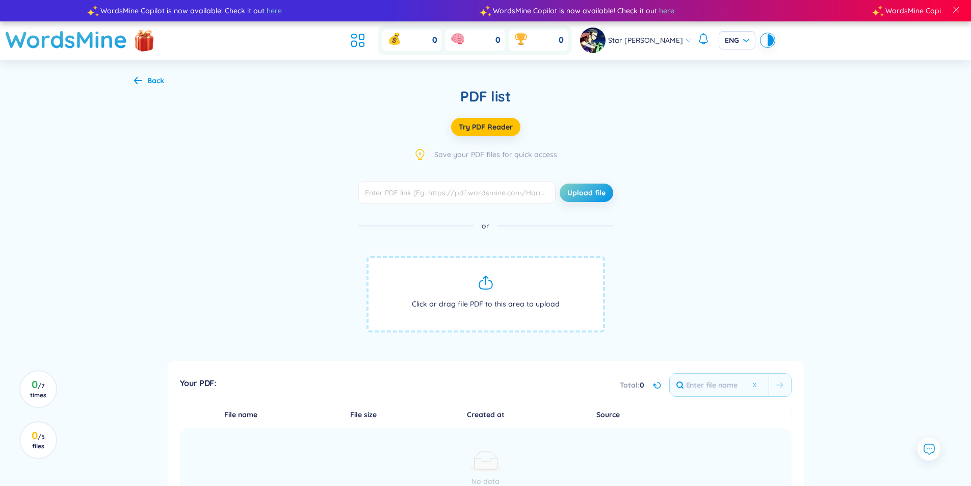
click at [523, 303] on span "Click or drag file PDF to this area to upload" at bounding box center [486, 294] width 239 height 76
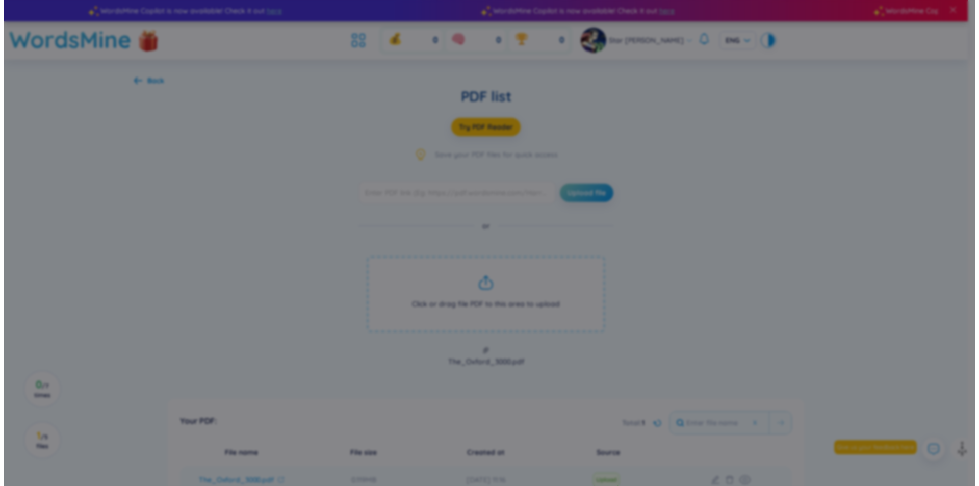
scroll to position [264, 0]
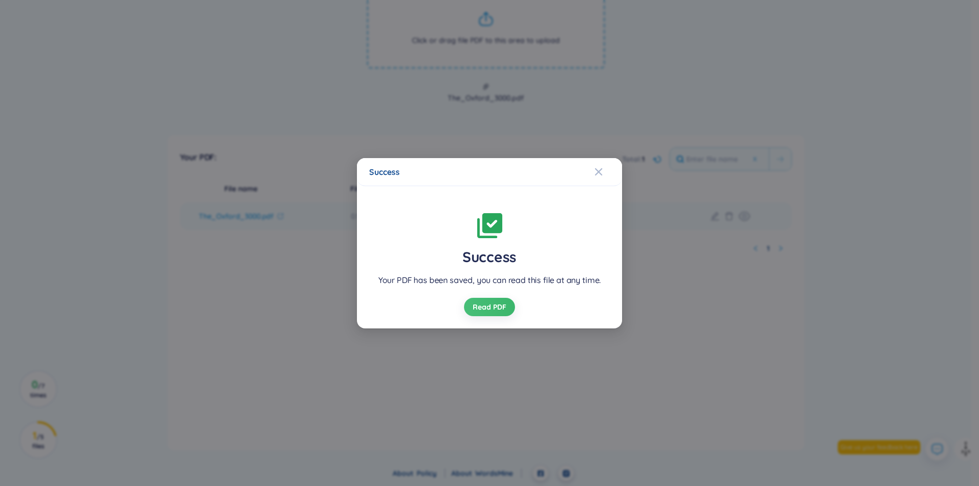
click at [502, 307] on span "Read PDF" at bounding box center [490, 307] width 34 height 10
